Goal: Information Seeking & Learning: Learn about a topic

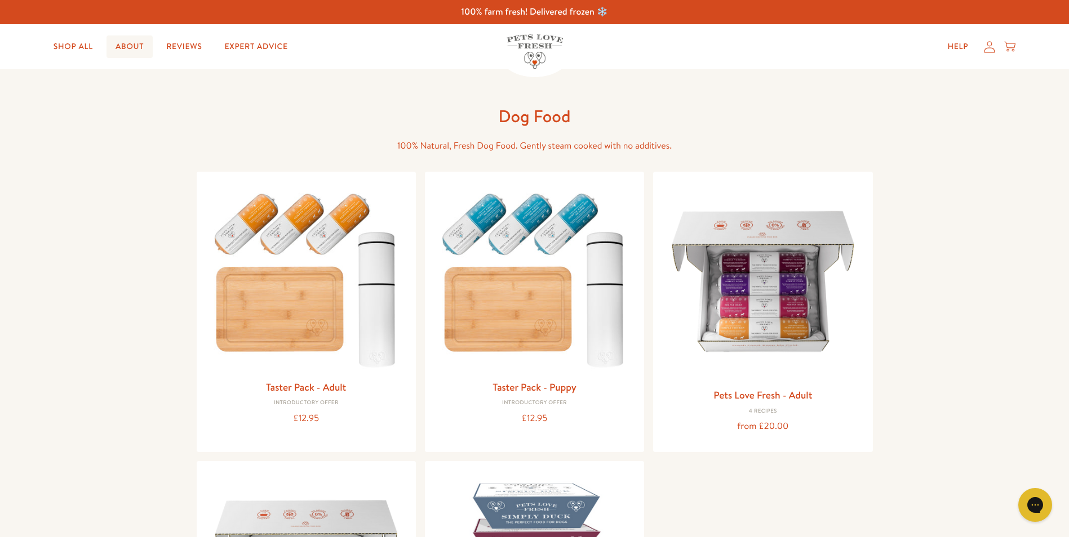
click at [122, 46] on link "About" at bounding box center [129, 46] width 46 height 23
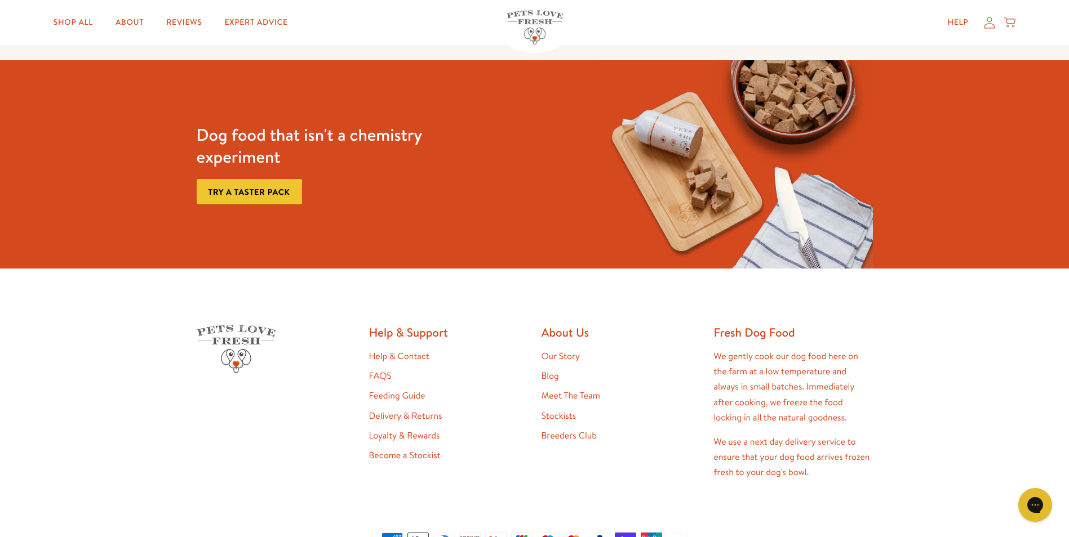
scroll to position [3024, 0]
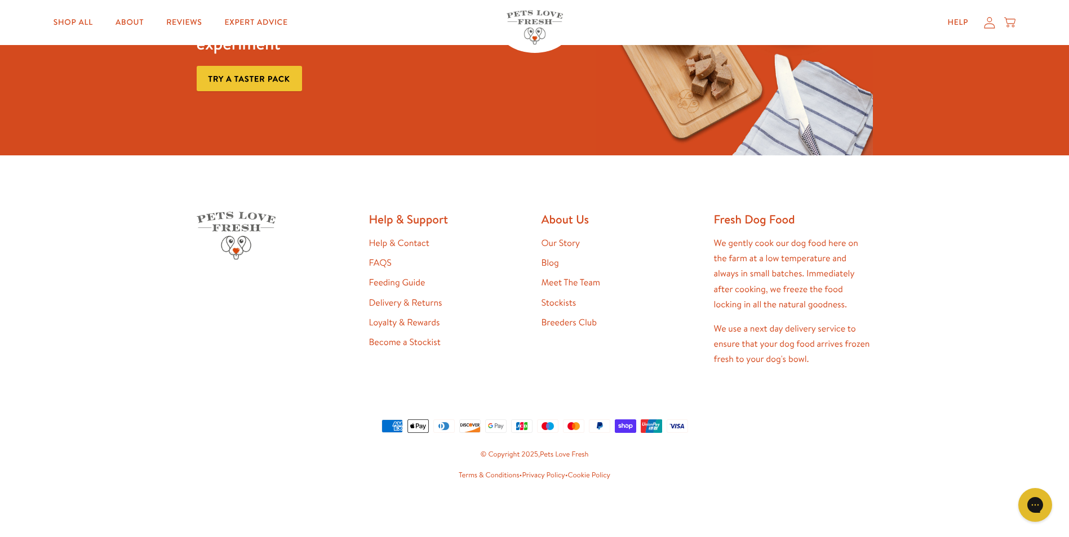
click at [403, 241] on link "Help & Contact" at bounding box center [399, 243] width 60 height 12
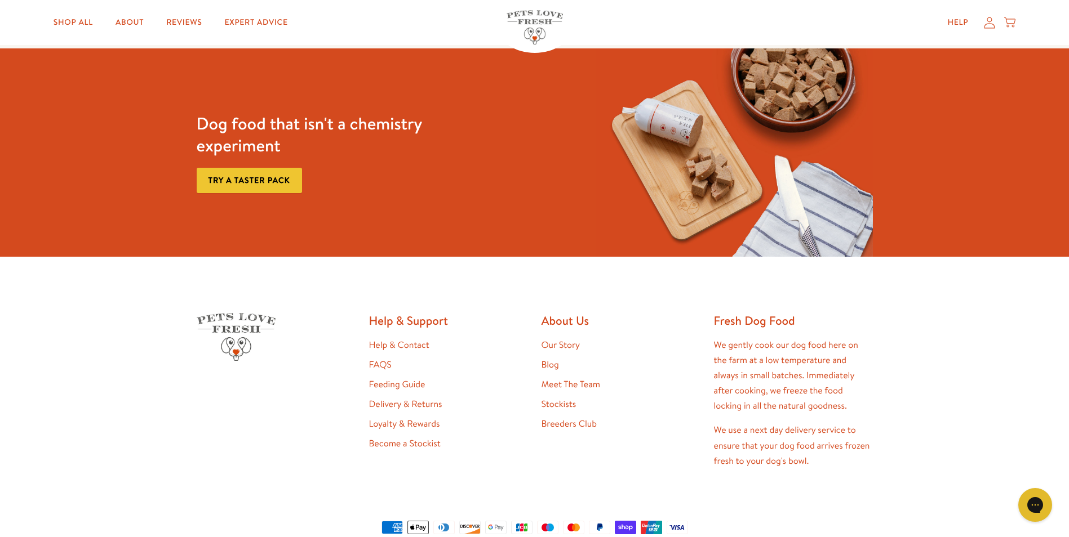
scroll to position [948, 0]
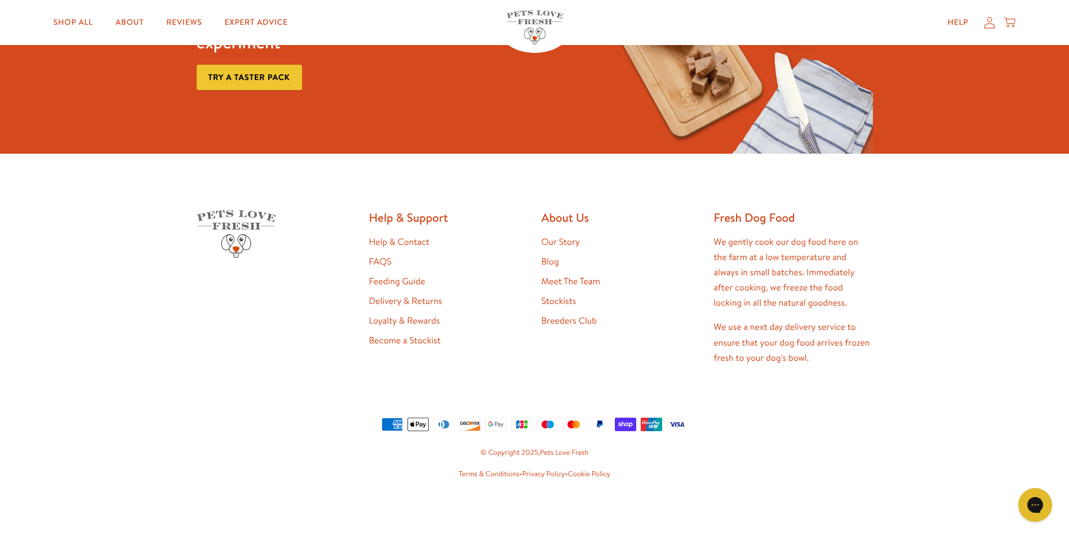
click at [577, 285] on link "Meet The Team" at bounding box center [570, 281] width 59 height 12
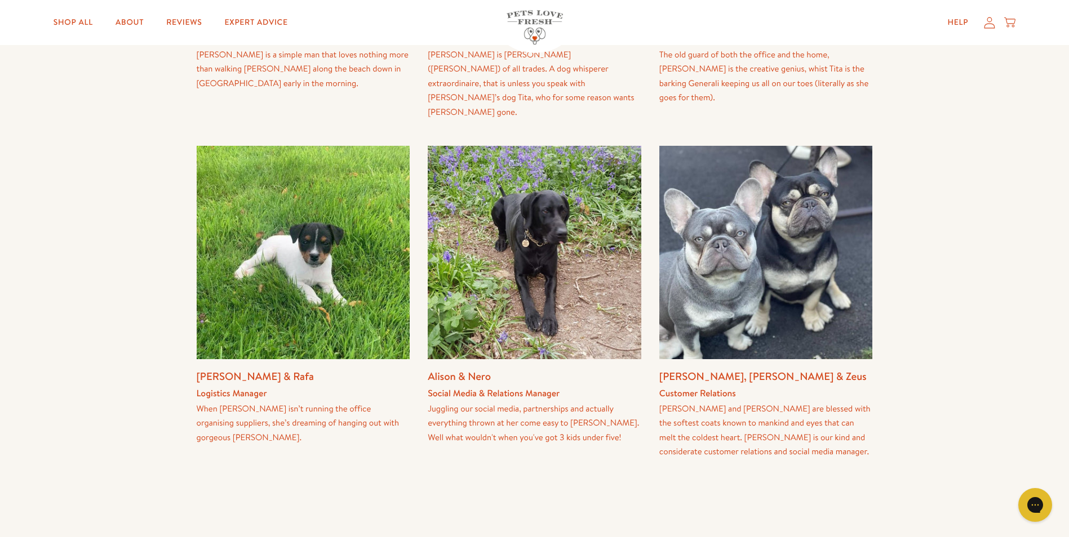
scroll to position [282, 0]
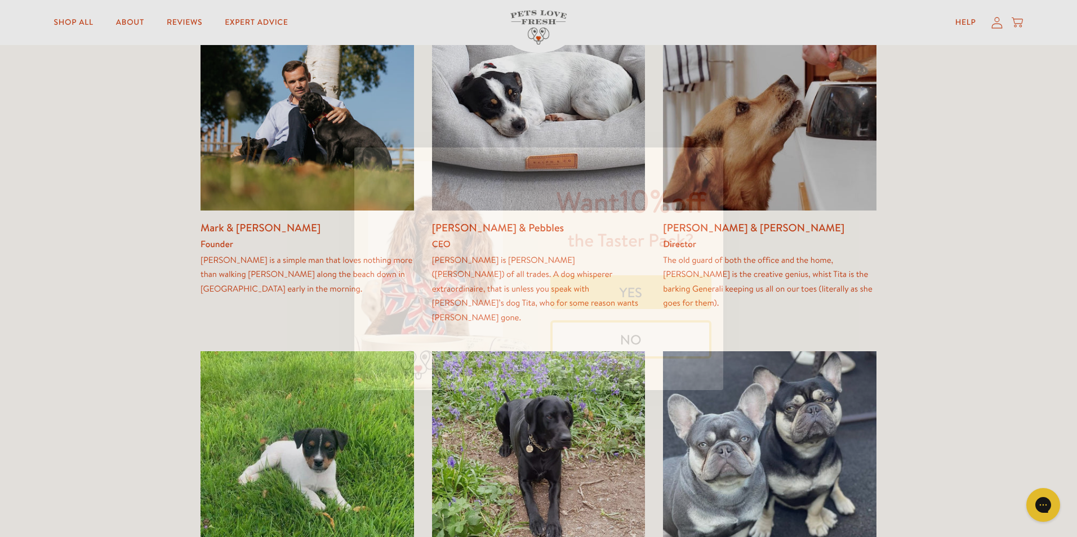
drag, startPoint x: 710, startPoint y: 157, endPoint x: 1049, endPoint y: 200, distance: 341.3
click at [710, 157] on circle "Close dialog" at bounding box center [708, 161] width 19 height 19
